Goal: Communication & Community: Answer question/provide support

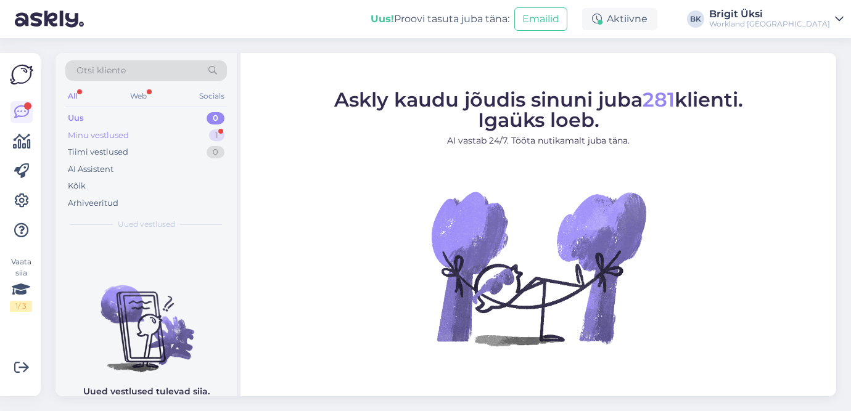
click at [126, 136] on div "Minu vestlused" at bounding box center [98, 135] width 61 height 12
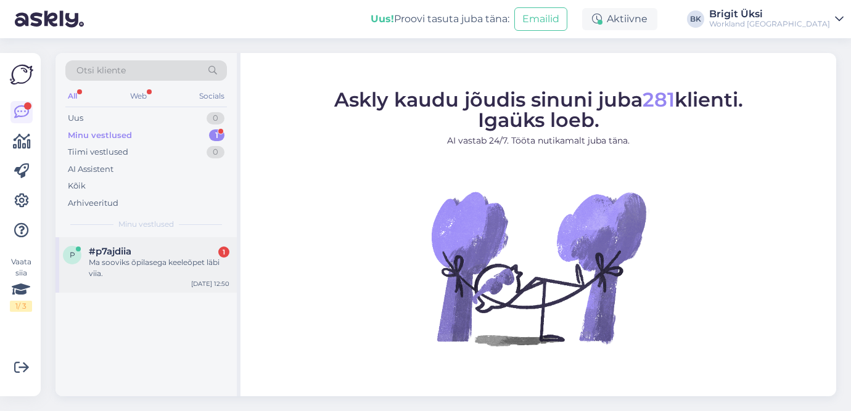
click at [137, 266] on div "Ma sooviks õpilasega keeleõpet läbi viia." at bounding box center [159, 268] width 141 height 22
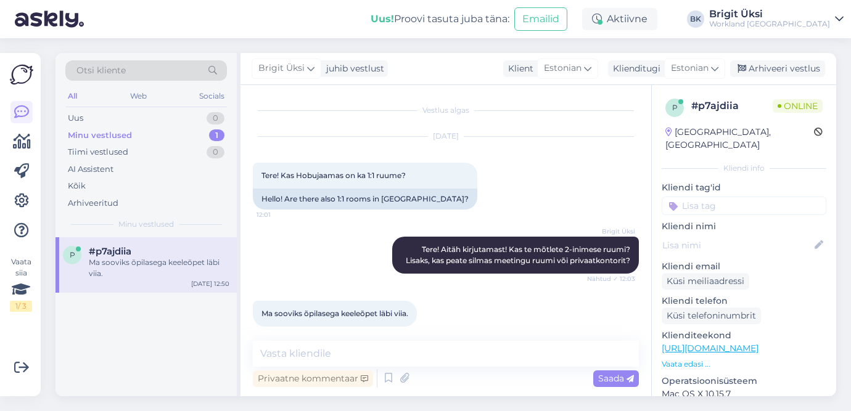
scroll to position [10, 0]
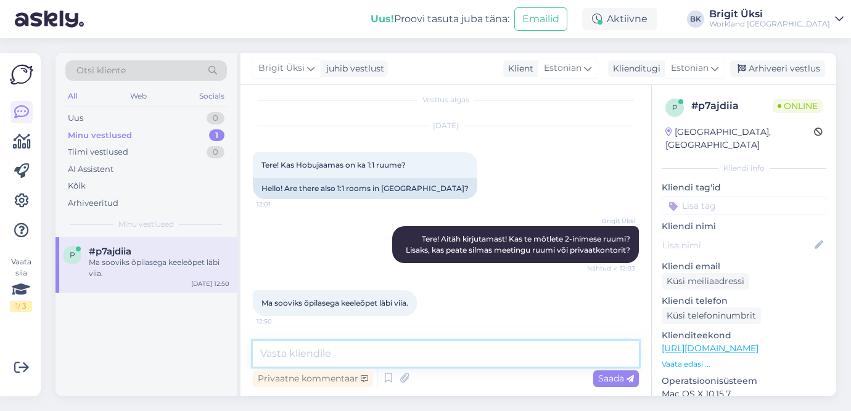
click at [337, 354] on textarea at bounding box center [446, 354] width 386 height 26
click at [354, 350] on textarea "Hobujaamas ei ole 2-inimese meetingu ruumi" at bounding box center [446, 354] width 386 height 26
click at [533, 351] on textarea "Hobujaamas ei ole kahjuks 2-inimese meetingu ruumi" at bounding box center [446, 354] width 386 height 26
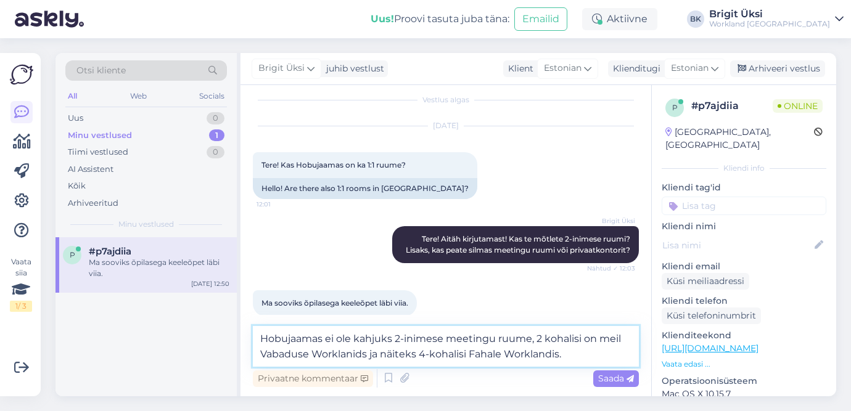
click at [547, 339] on textarea "Hobujaamas ei ole kahjuks 2-inimese meetingu ruume, 2 kohalisi on meil Vabaduse…" at bounding box center [446, 346] width 386 height 41
click at [546, 340] on textarea "Hobujaamas ei ole kahjuks 2-inimese meetingu ruume, 2 kohalisi on meil Vabaduse…" at bounding box center [446, 346] width 386 height 41
click at [543, 337] on textarea "Hobujaamas ei ole kahjuks 2-inimese meetingu ruume, 2 -kohalisi on meil Vabadus…" at bounding box center [446, 346] width 386 height 41
type textarea "Hobujaamas ei ole kahjuks 2-inimese meetingu ruume, 2-kohalisi on meil Vabaduse…"
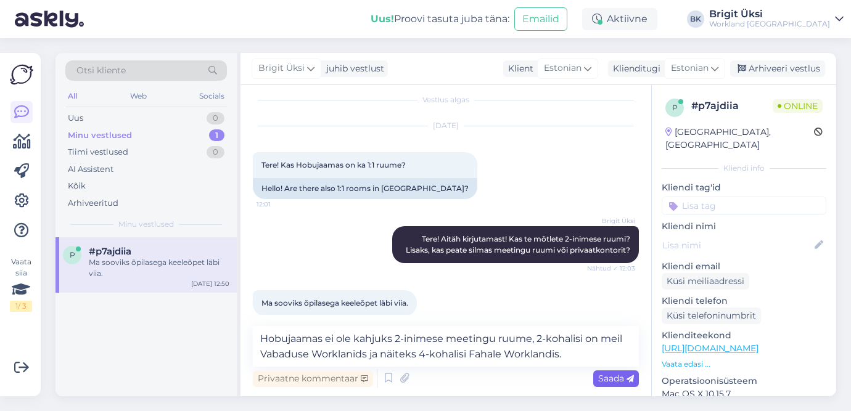
click at [602, 382] on span "Saada" at bounding box center [616, 378] width 36 height 11
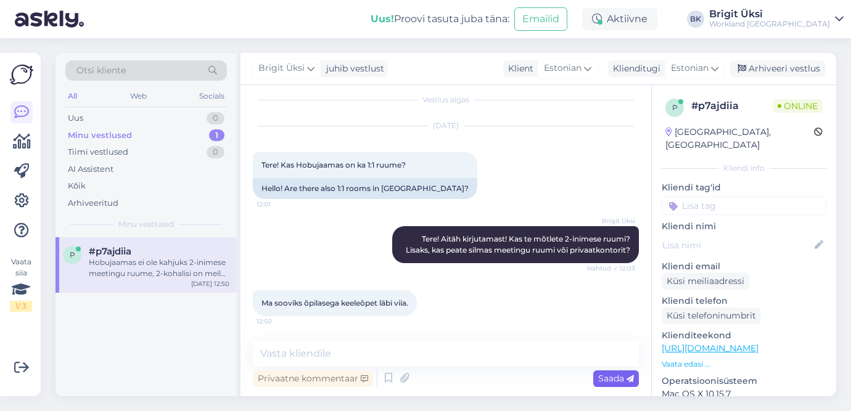
scroll to position [86, 0]
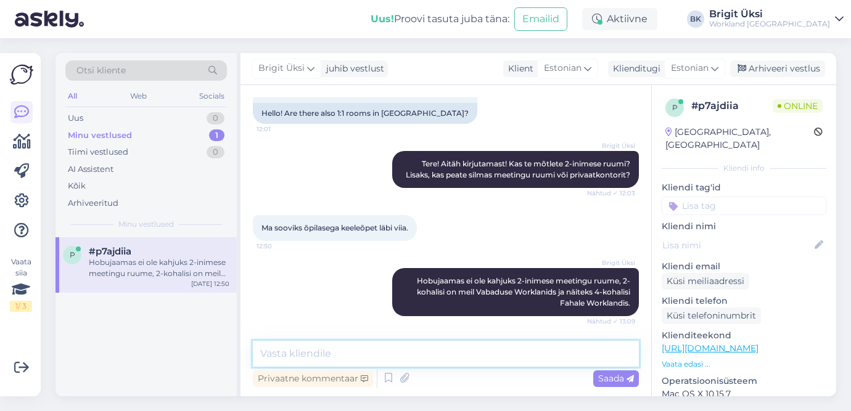
click at [287, 361] on textarea at bounding box center [446, 354] width 386 height 26
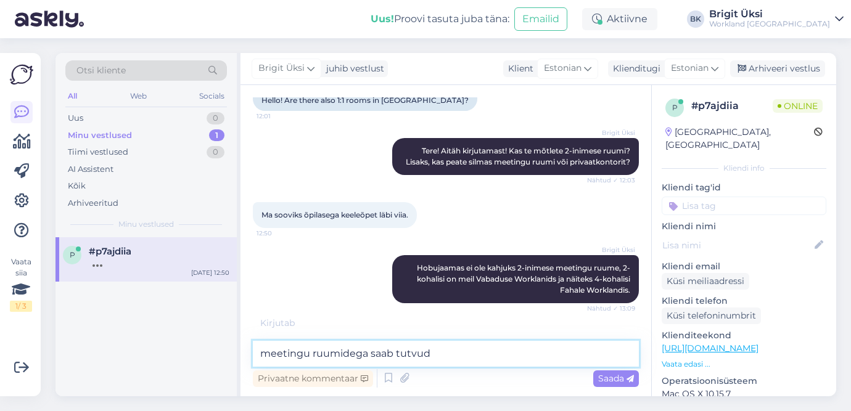
scroll to position [139, 0]
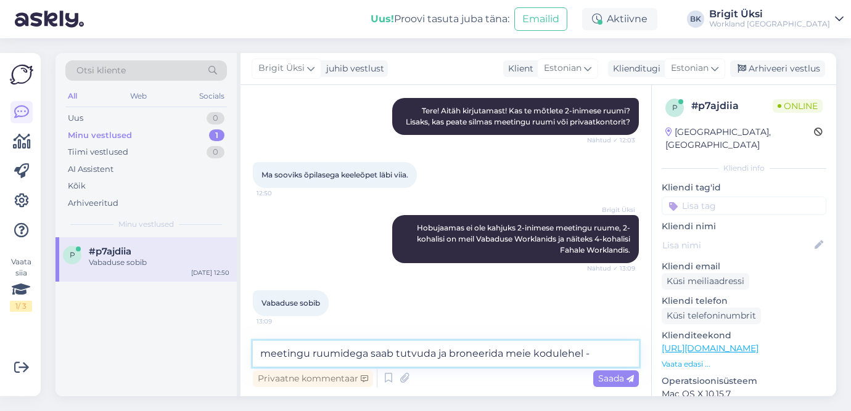
paste textarea "https://booking.wrkland.com/city/tallinn"
type textarea "meetingu ruumidega saab tutvuda ja broneerida meie kodulehel - https://booking.…"
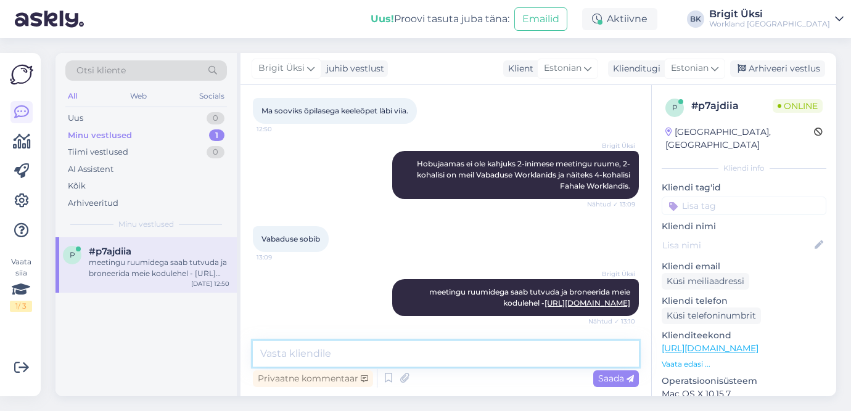
scroll to position [256, 0]
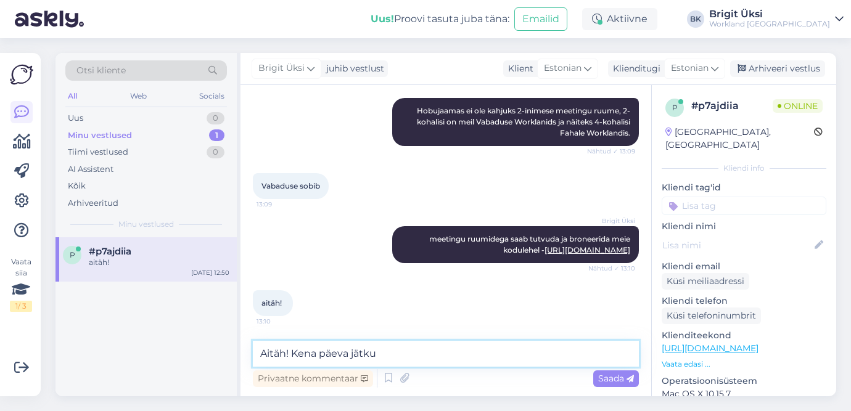
type textarea "Aitäh! Kena päeva jätku!"
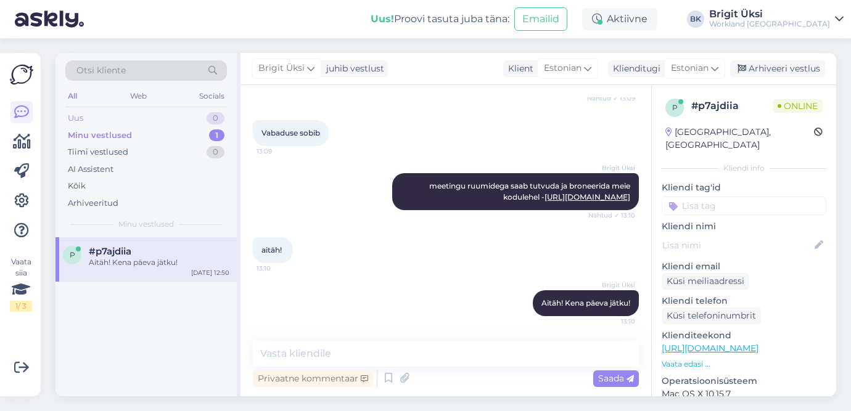
click at [155, 122] on div "Uus 0" at bounding box center [146, 118] width 162 height 17
